Goal: Check status: Check status

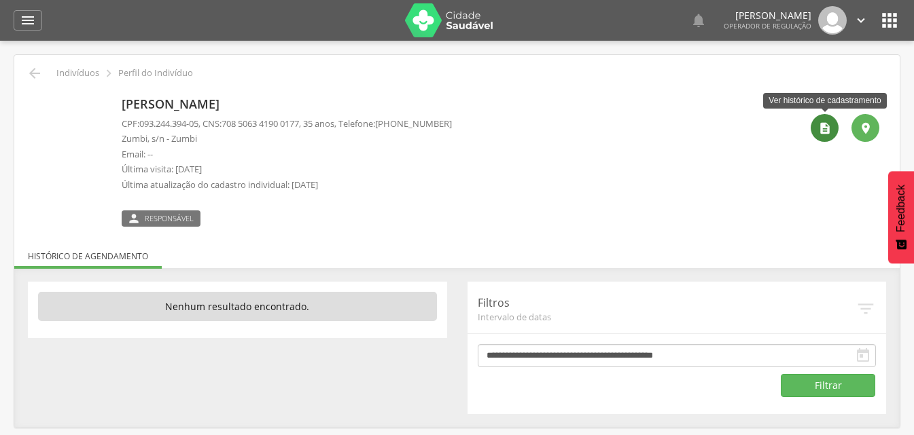
click at [816, 125] on div "" at bounding box center [824, 128] width 28 height 28
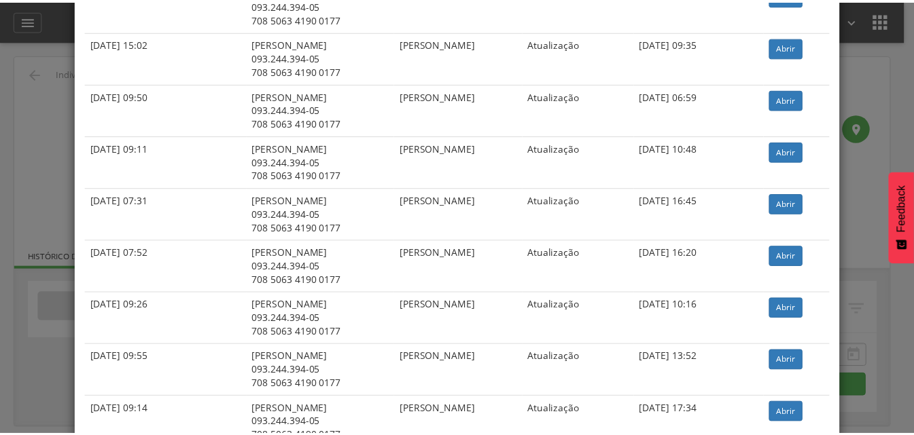
scroll to position [340, 0]
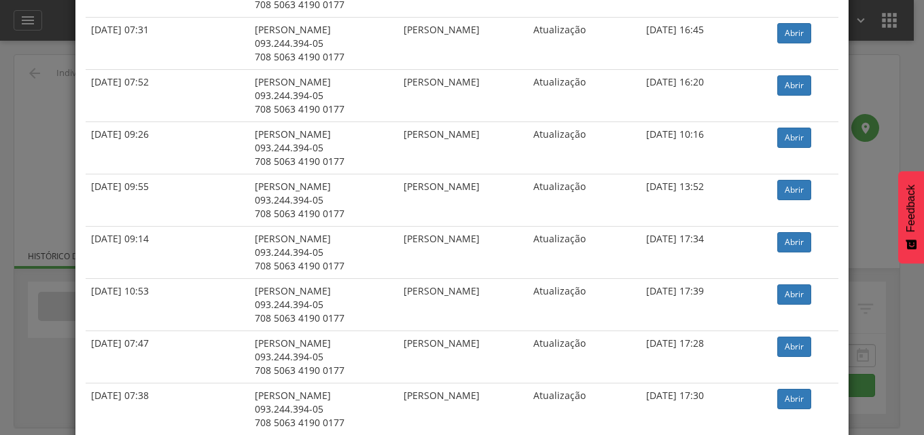
click at [886, 56] on div "× Histórico de cadastramento Data de atendimento Indivíduo ACS Situação Sincron…" at bounding box center [462, 217] width 924 height 435
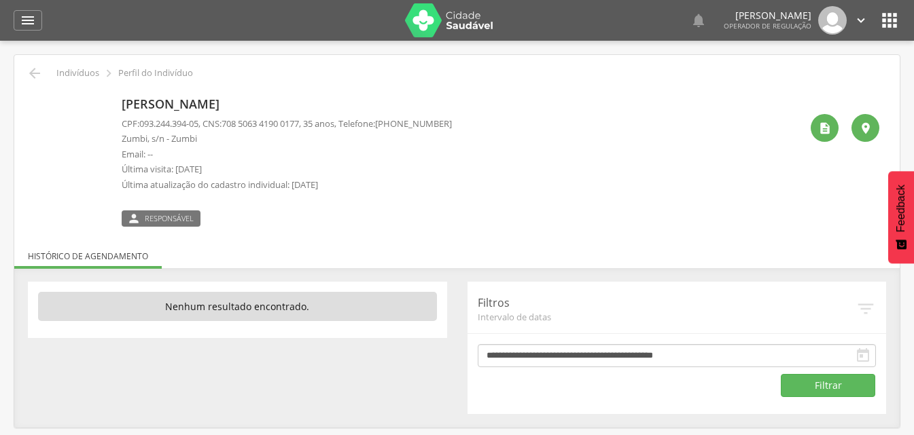
scroll to position [41, 0]
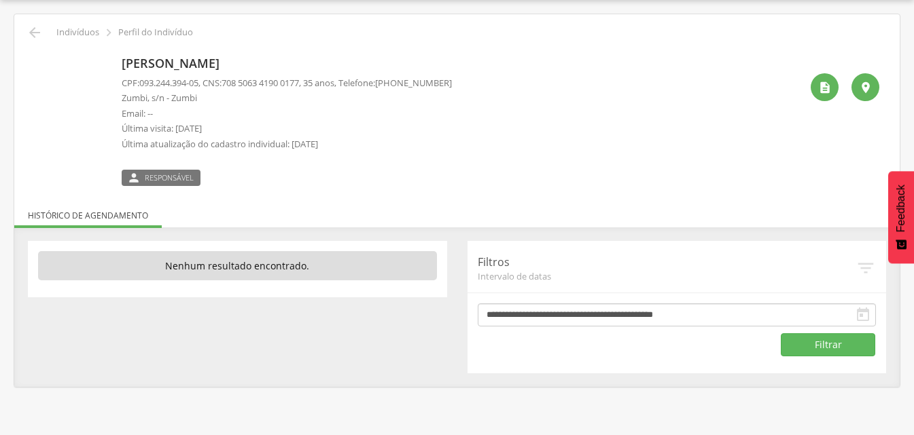
click at [168, 67] on p "[PERSON_NAME]" at bounding box center [287, 64] width 330 height 18
click at [35, 58] on img at bounding box center [35, 58] width 0 height 0
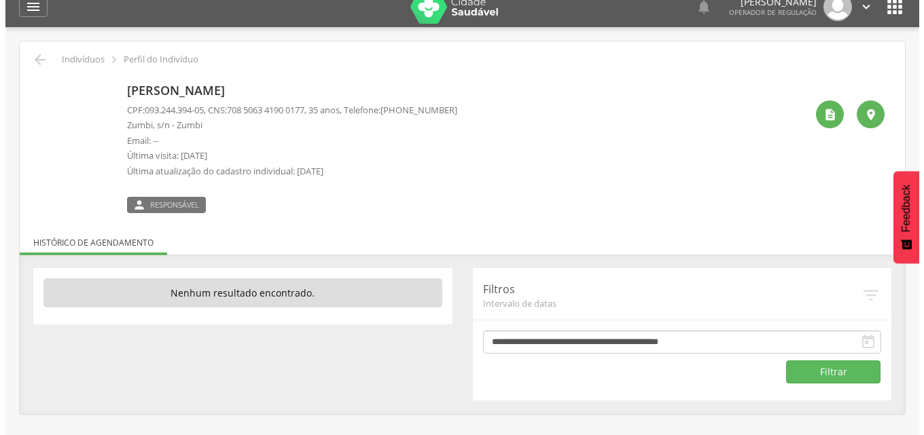
scroll to position [0, 0]
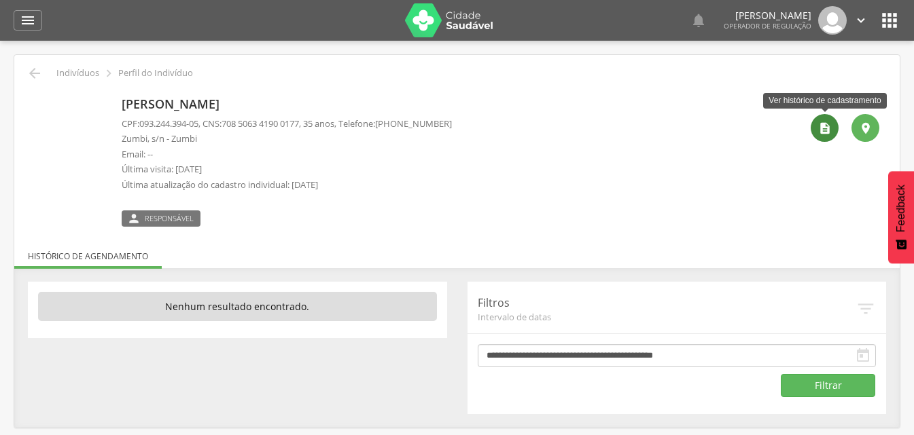
click at [828, 135] on icon "" at bounding box center [825, 129] width 14 height 14
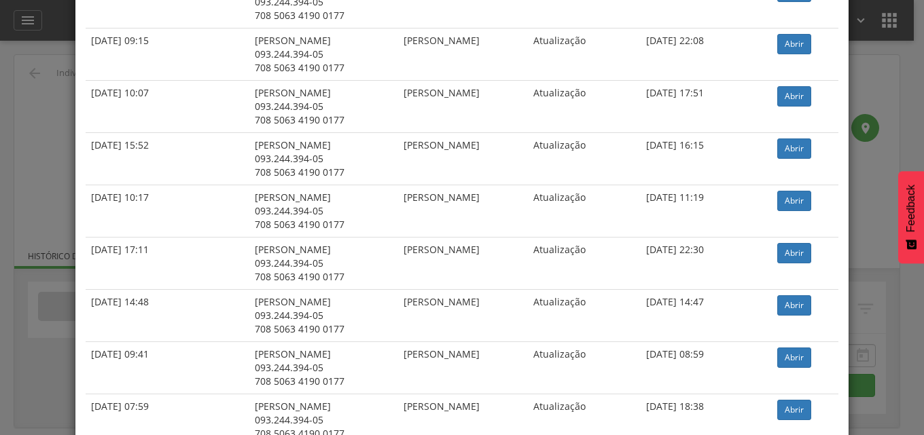
scroll to position [971, 0]
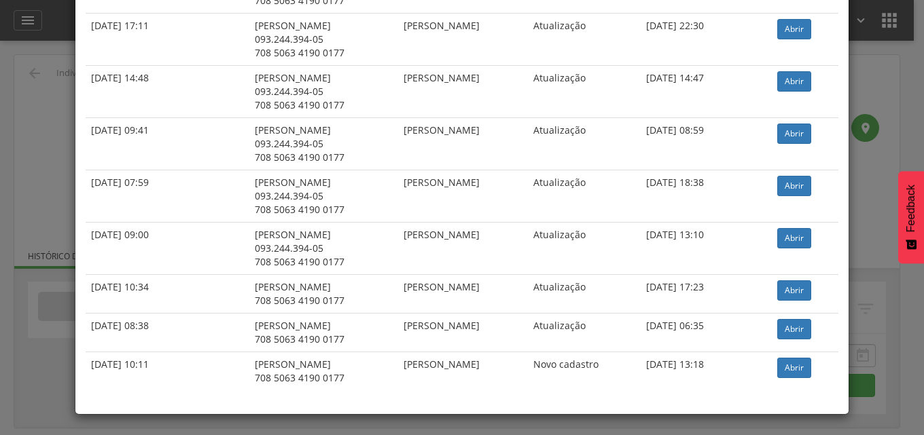
click at [884, 121] on div "× Histórico de cadastramento Data de atendimento Indivíduo ACS Situação Sincron…" at bounding box center [462, 217] width 924 height 435
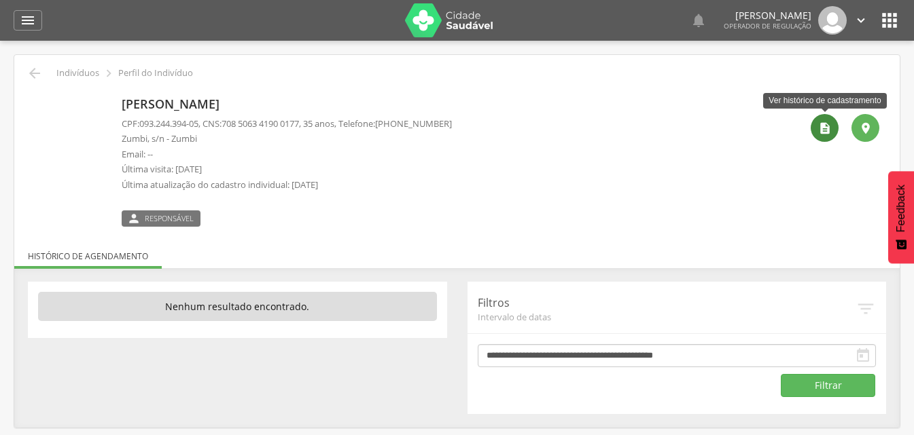
click at [819, 132] on icon "" at bounding box center [825, 129] width 14 height 14
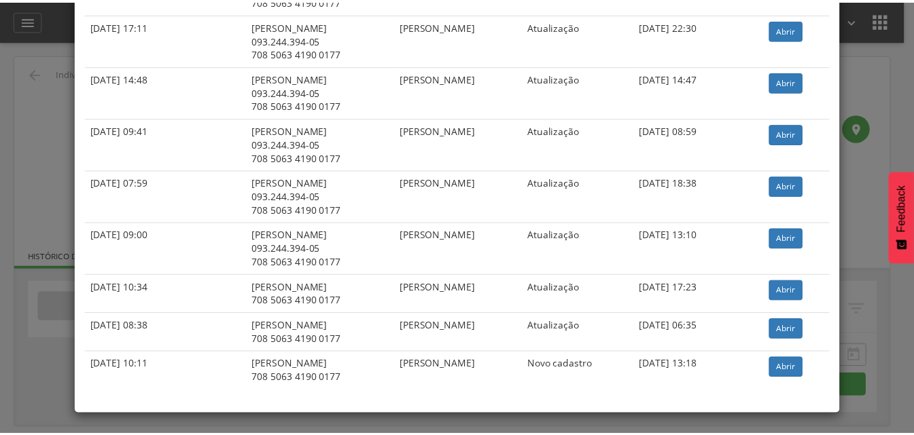
scroll to position [0, 0]
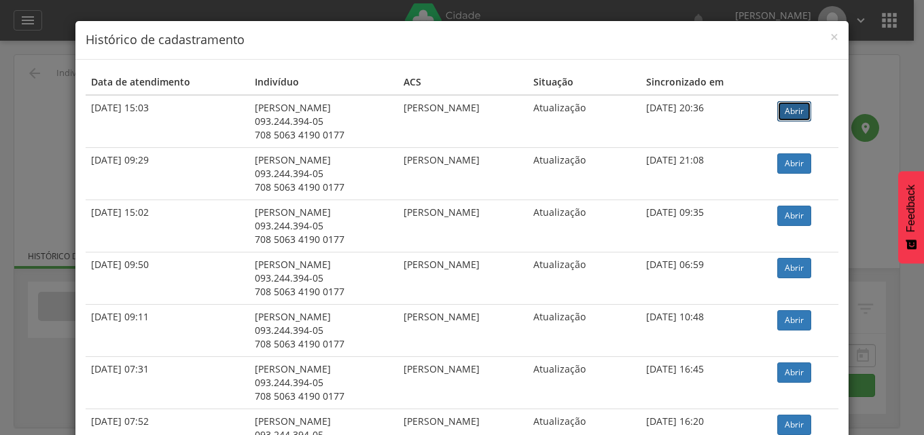
click at [801, 111] on link "Abrir" at bounding box center [794, 111] width 34 height 20
click at [857, 67] on div "× Histórico de cadastramento Data de atendimento Indivíduo ACS Situação Sincron…" at bounding box center [462, 217] width 924 height 435
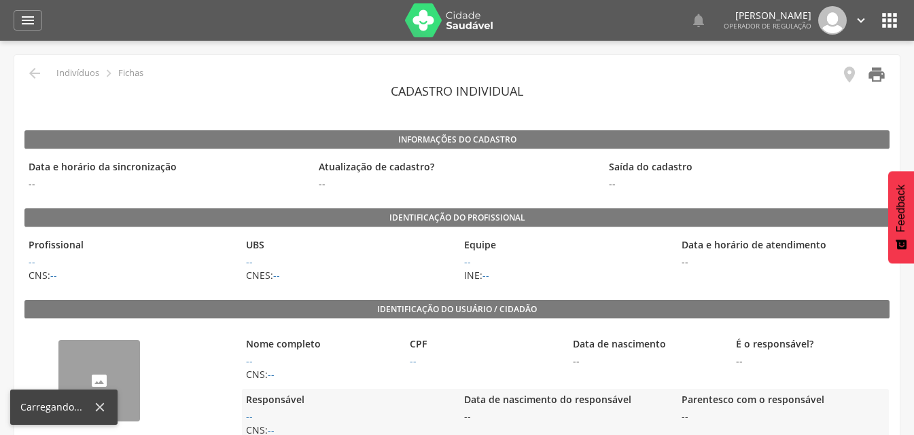
click at [884, 77] on icon "" at bounding box center [876, 74] width 19 height 19
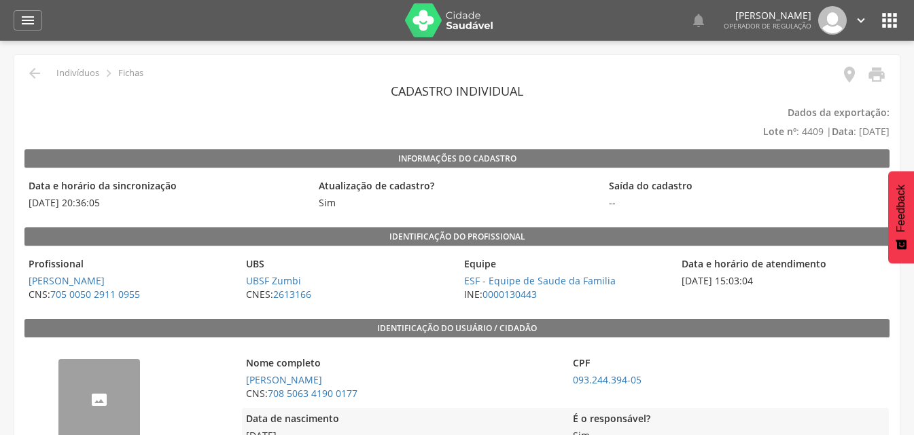
click at [885, 21] on icon "" at bounding box center [889, 21] width 22 height 22
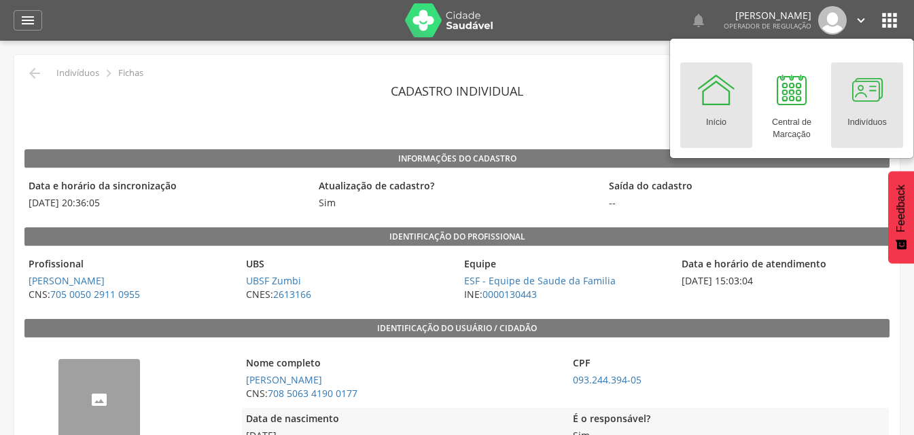
click at [863, 99] on div at bounding box center [866, 89] width 41 height 41
